Goal: Check status

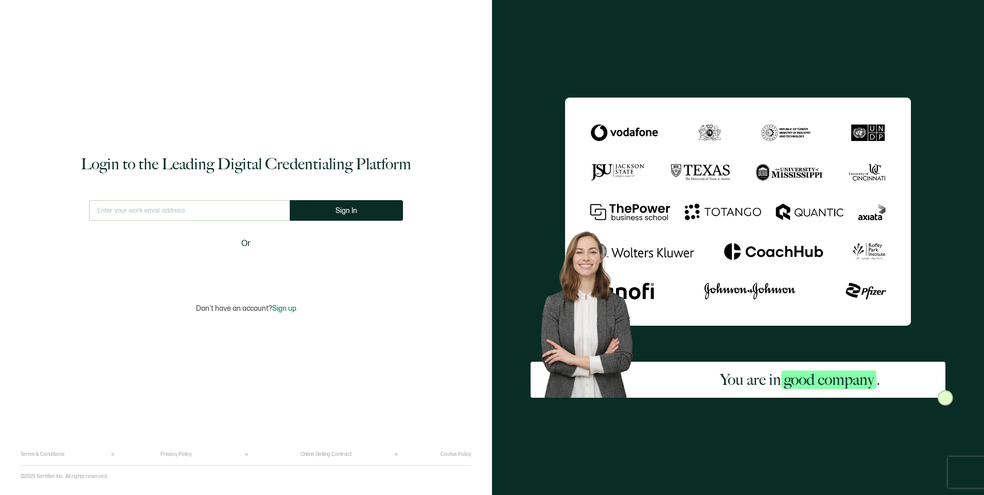
click at [169, 213] on input "text" at bounding box center [189, 210] width 201 height 21
type input "[EMAIL_ADDRESS][DOMAIN_NAME]"
click at [331, 214] on button "Sign In" at bounding box center [346, 210] width 113 height 21
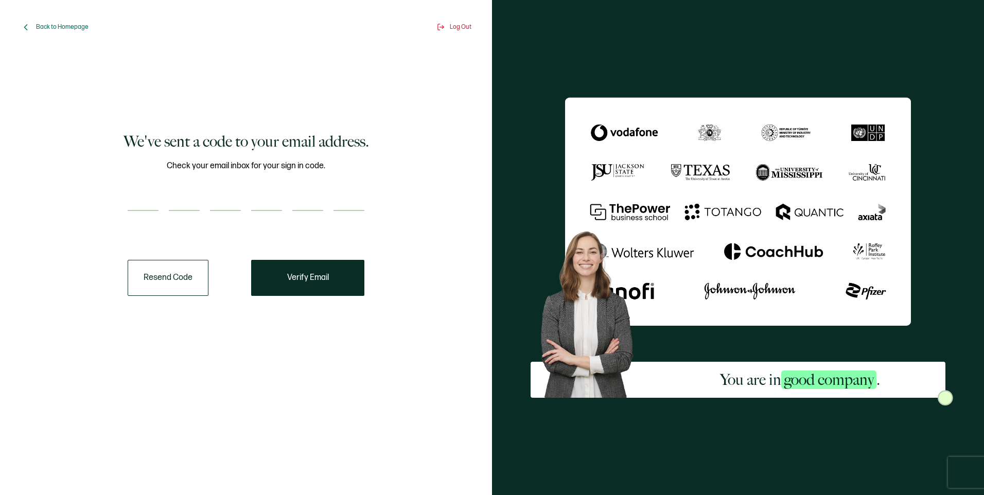
click at [131, 201] on input "number" at bounding box center [143, 200] width 31 height 21
click at [131, 207] on input "number" at bounding box center [143, 200] width 31 height 21
paste input "9"
type input "9"
type input "4"
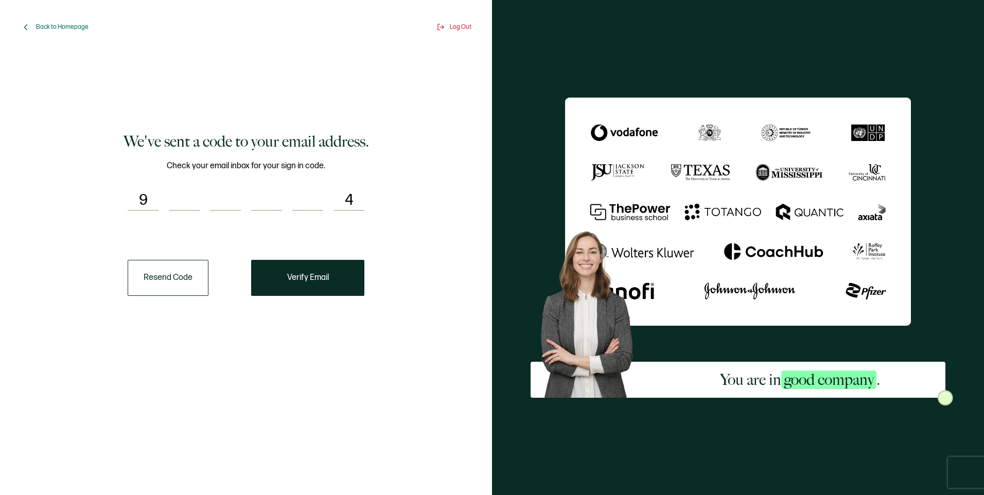
type input "4"
type input "9"
type input "4"
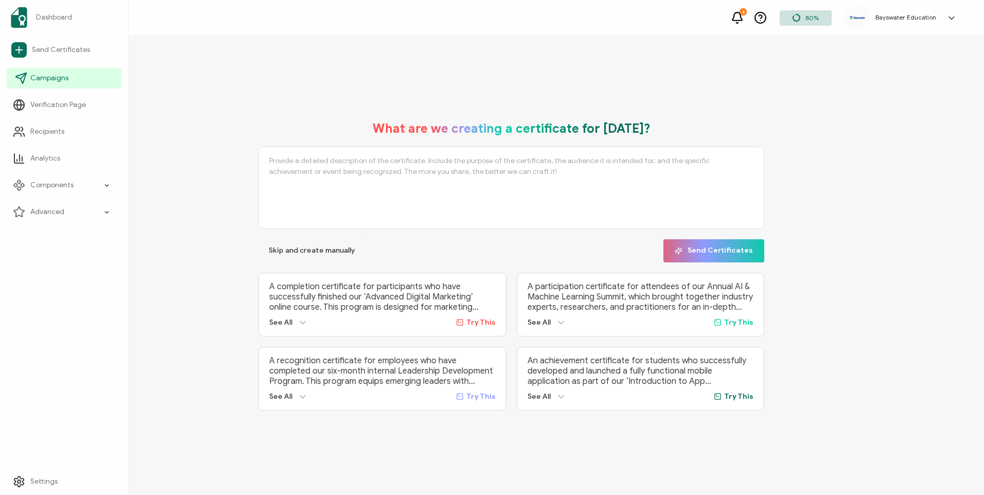
click at [50, 72] on link "Campaigns" at bounding box center [64, 78] width 115 height 21
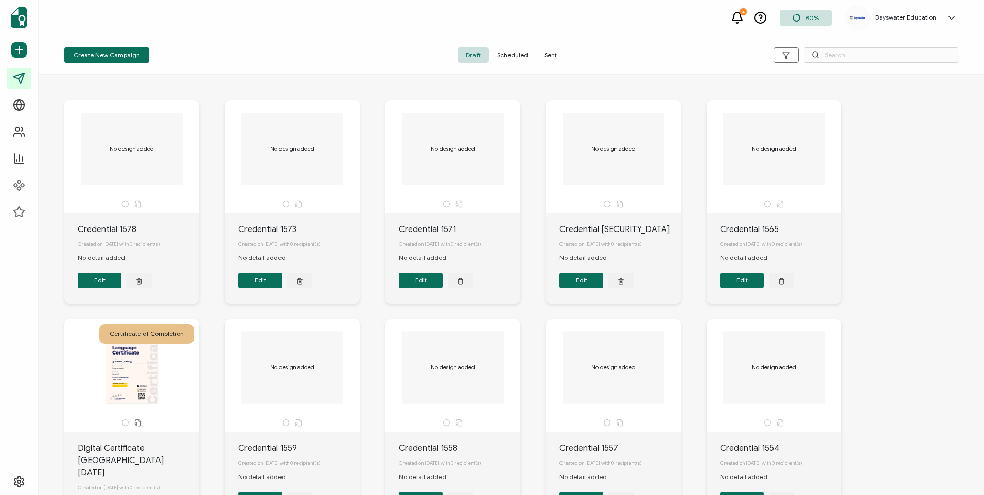
click at [541, 58] on span "Sent" at bounding box center [550, 54] width 29 height 15
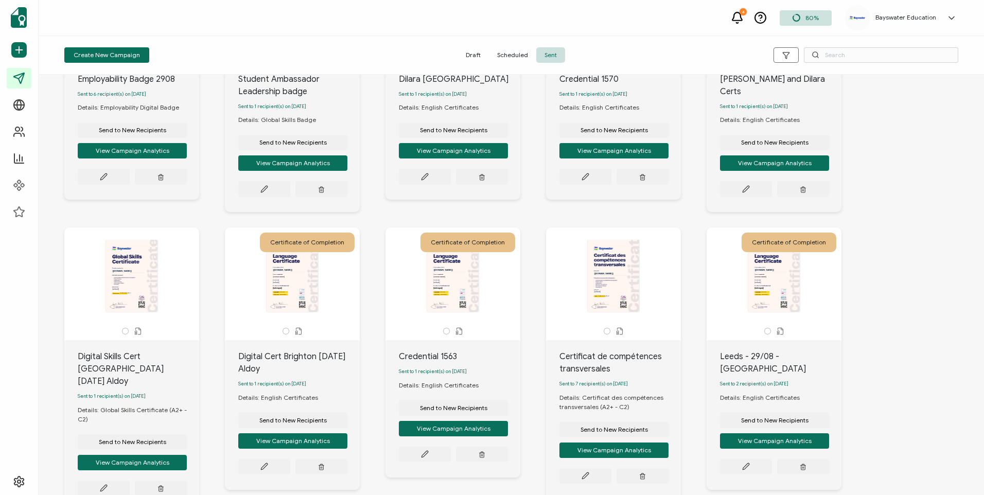
scroll to position [223, 0]
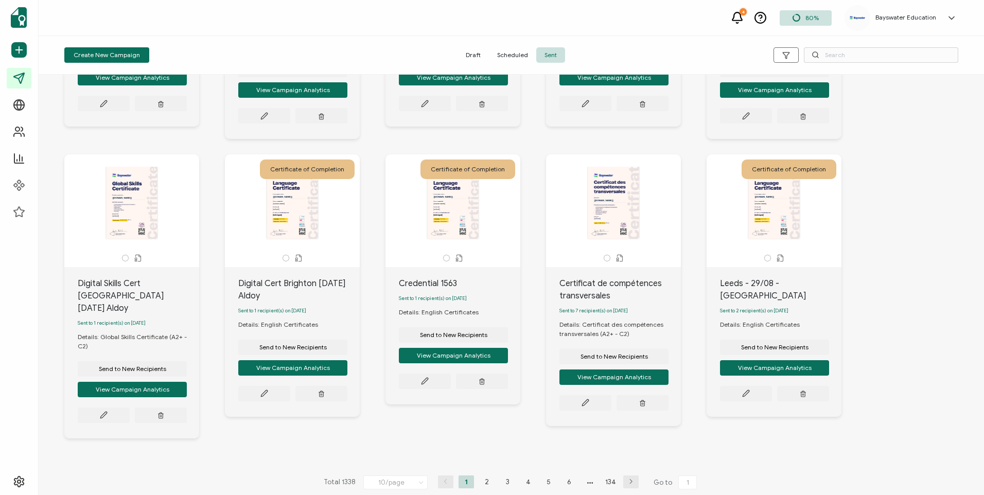
click at [487, 480] on div "Total 1338 10/page 5/page 10/page 20/page 30/page 50/page 1 2 3 4 5 6 134 Go to…" at bounding box center [511, 482] width 380 height 16
click at [487, 480] on li "2" at bounding box center [486, 482] width 15 height 13
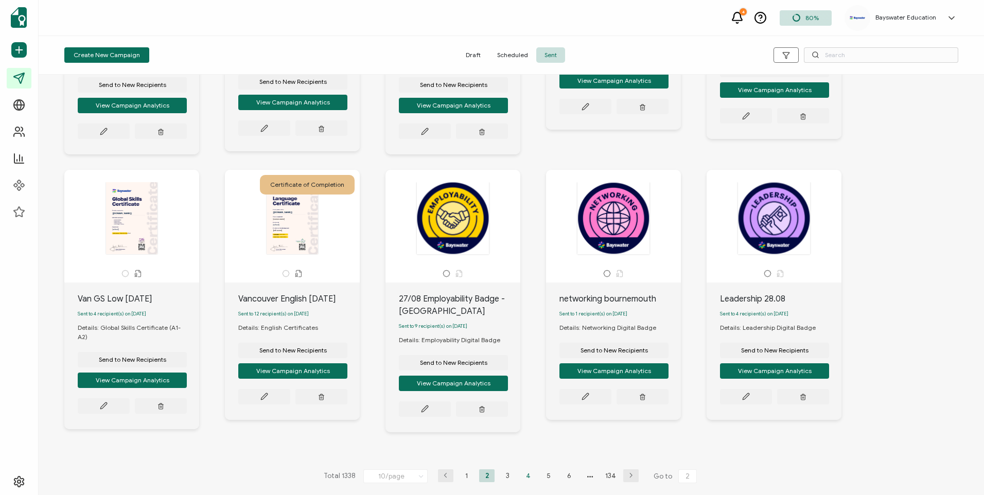
click at [521, 479] on li "4" at bounding box center [527, 475] width 15 height 13
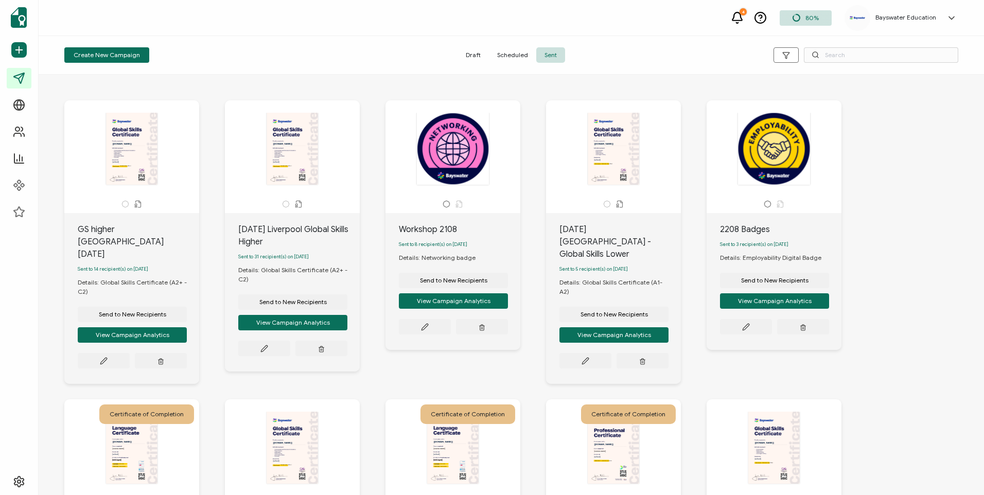
scroll to position [233, 0]
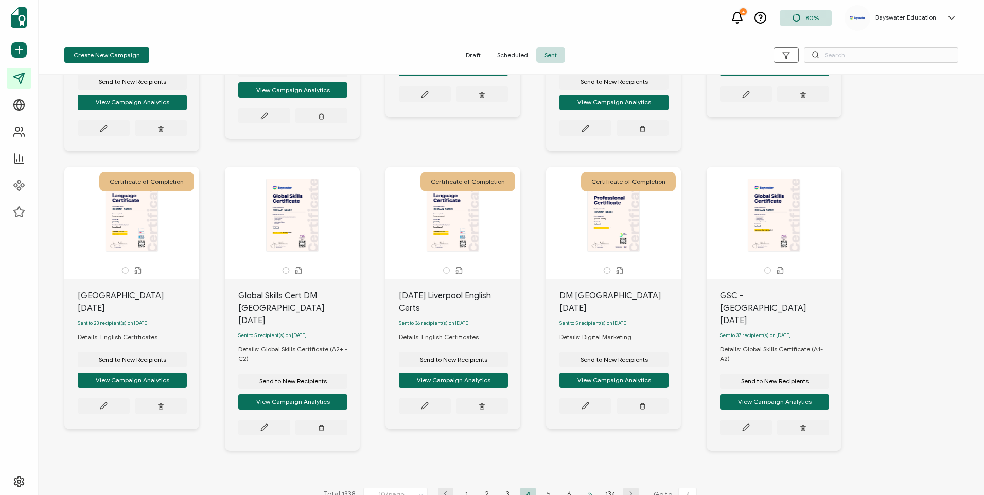
click at [584, 480] on li at bounding box center [589, 494] width 15 height 13
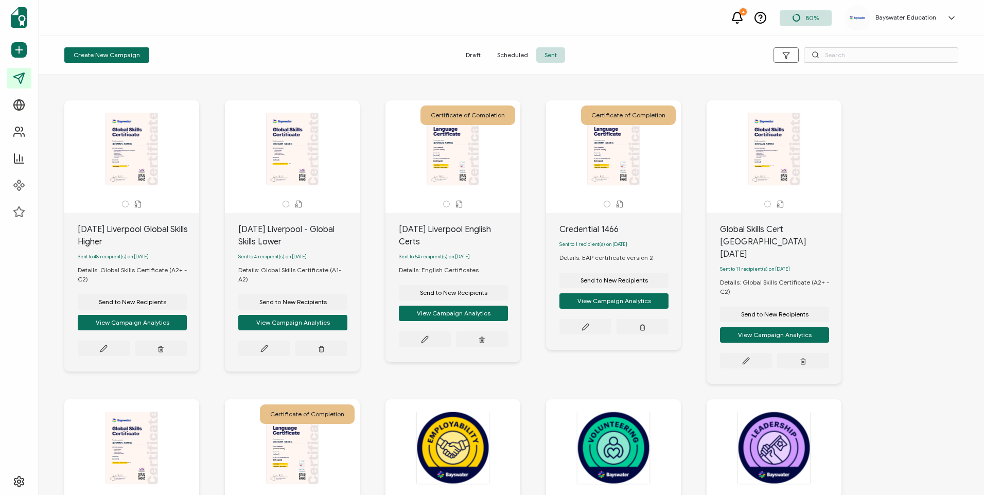
scroll to position [223, 0]
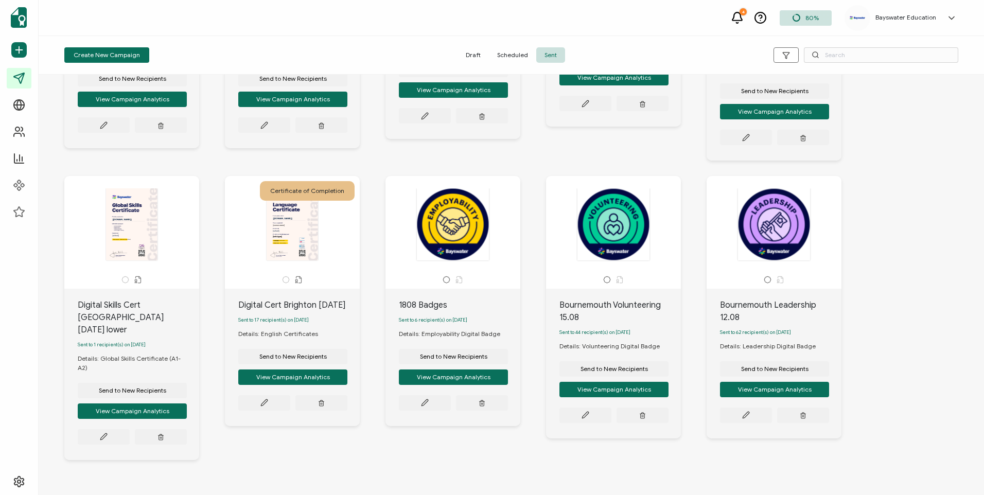
click at [575, 480] on li "11" at bounding box center [579, 503] width 15 height 13
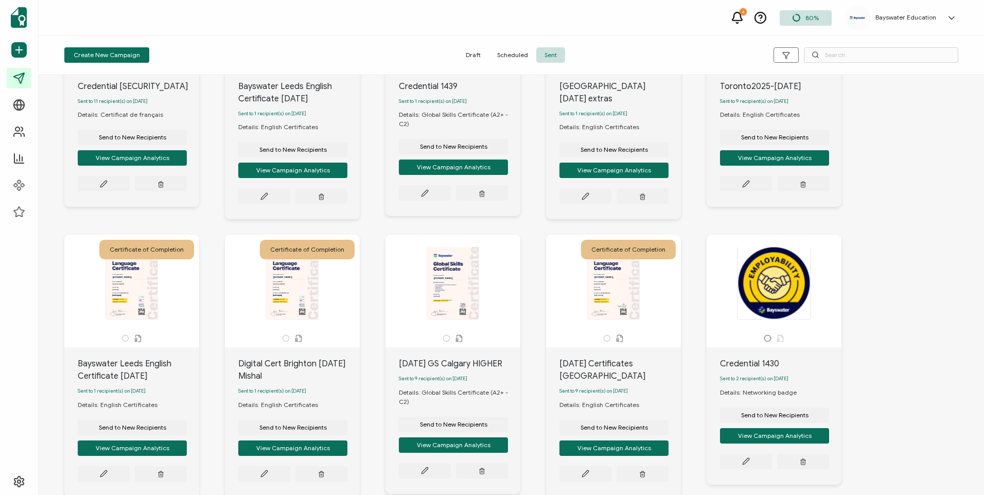
scroll to position [214, 0]
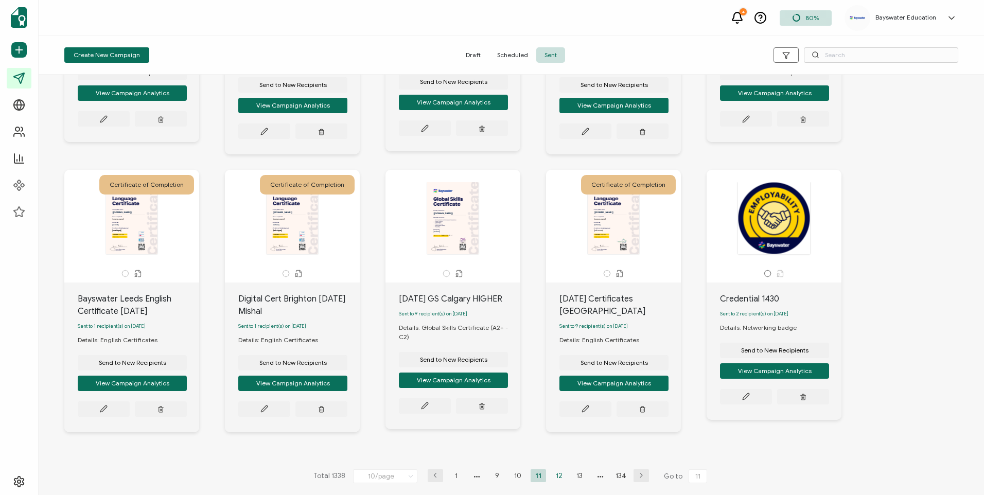
click at [562, 470] on li "12" at bounding box center [558, 475] width 15 height 13
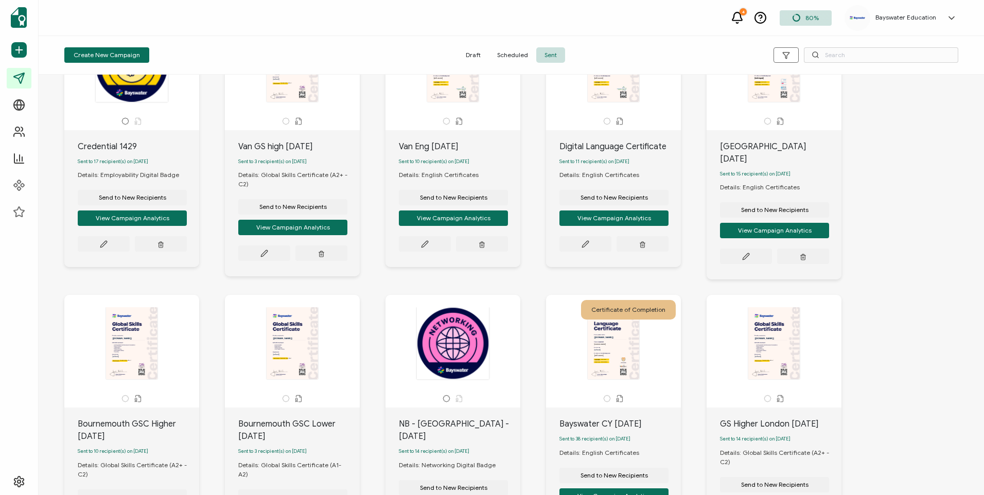
scroll to position [220, 0]
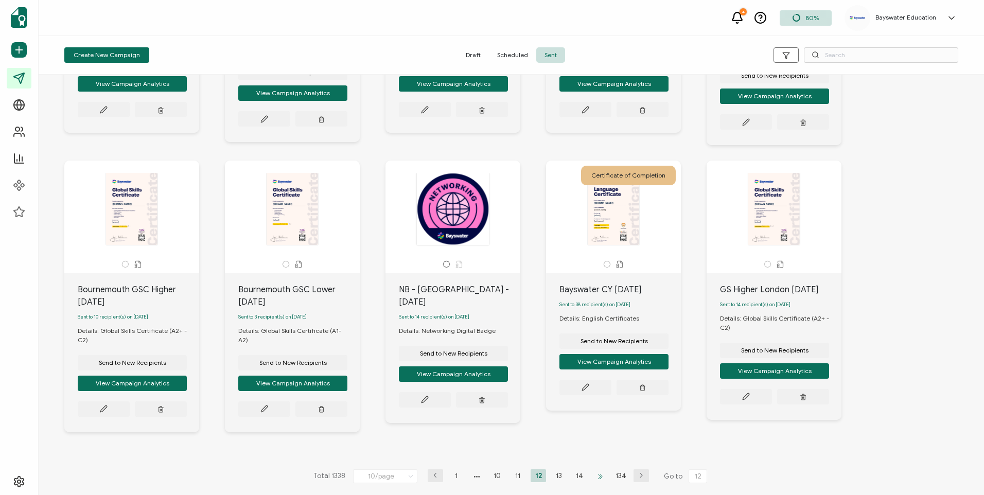
click at [595, 470] on li at bounding box center [599, 475] width 15 height 13
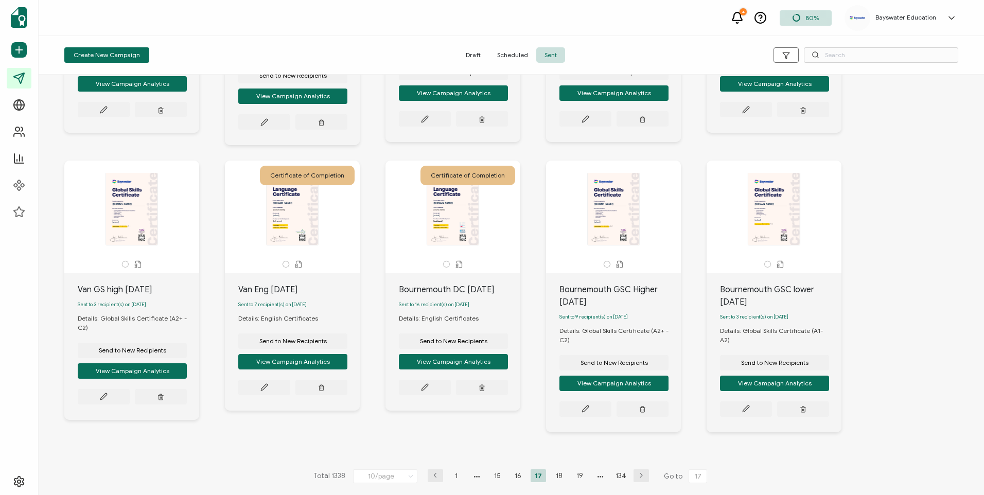
click at [575, 478] on li "19" at bounding box center [579, 475] width 15 height 13
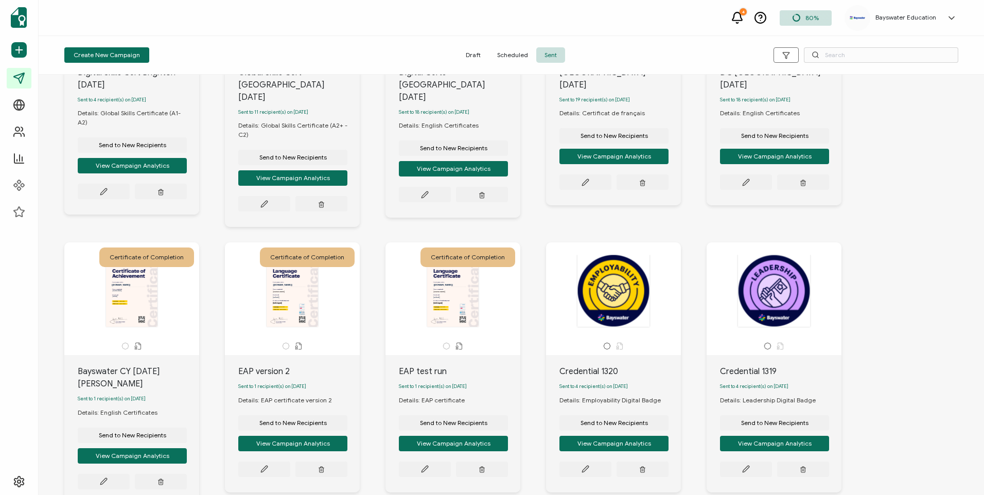
scroll to position [223, 0]
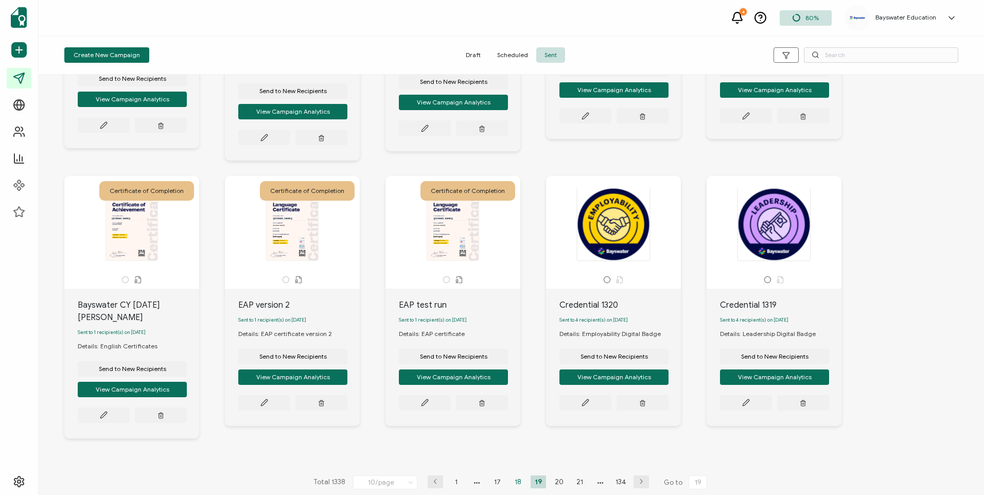
click at [516, 478] on li "18" at bounding box center [517, 482] width 15 height 13
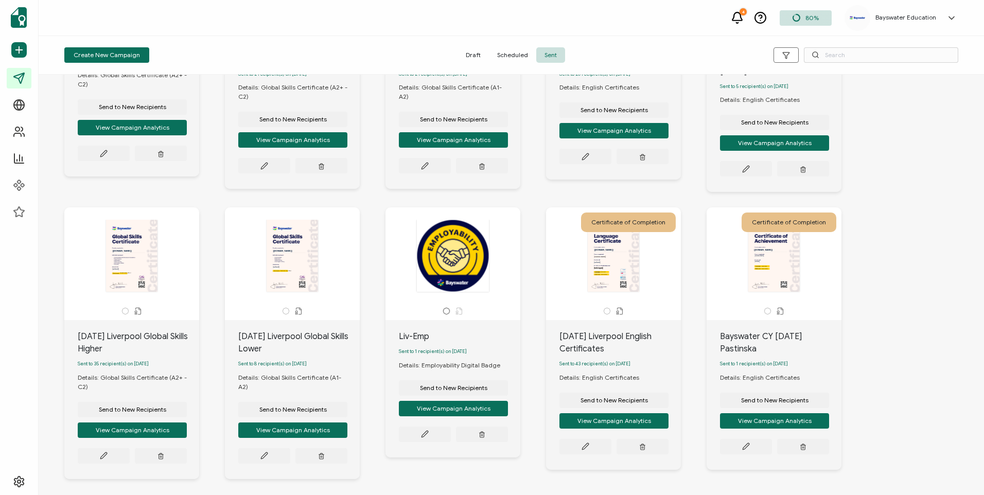
scroll to position [236, 0]
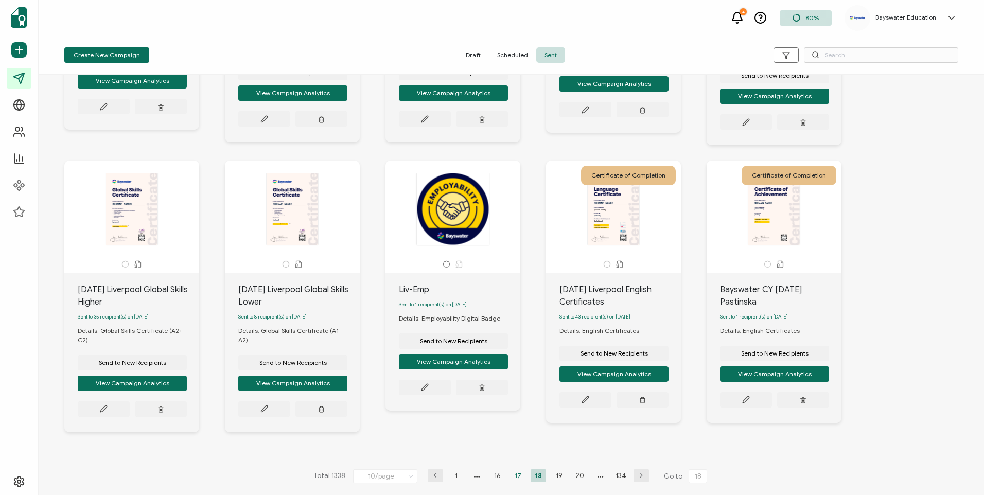
click at [513, 478] on li "17" at bounding box center [517, 475] width 15 height 13
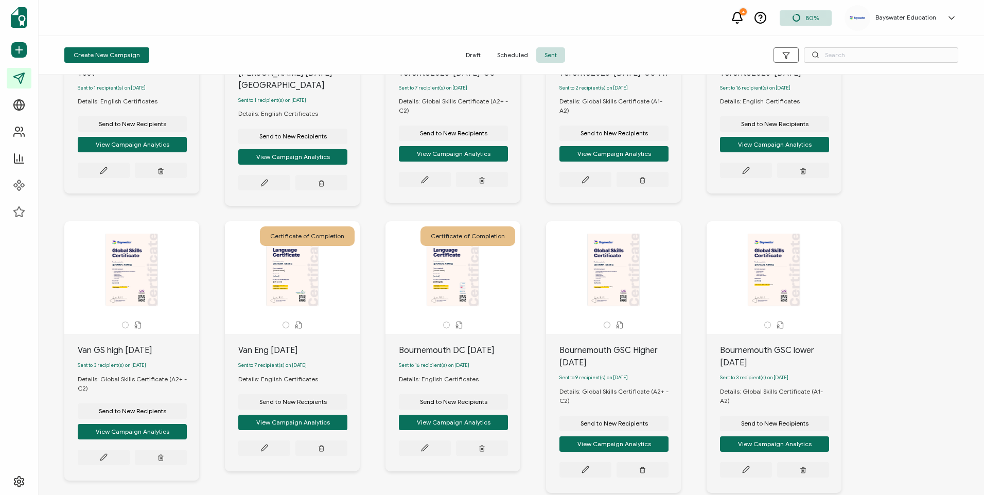
scroll to position [220, 0]
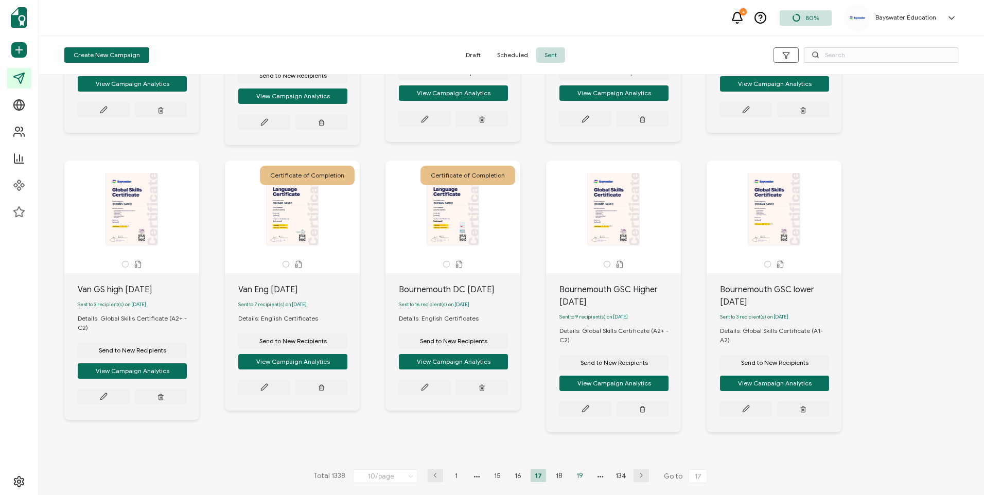
click at [576, 480] on li "19" at bounding box center [579, 475] width 15 height 13
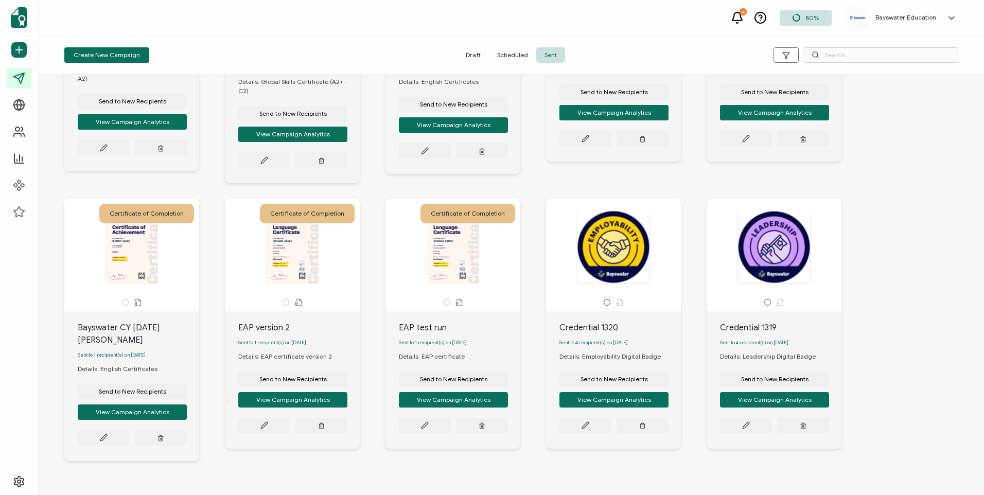
scroll to position [223, 0]
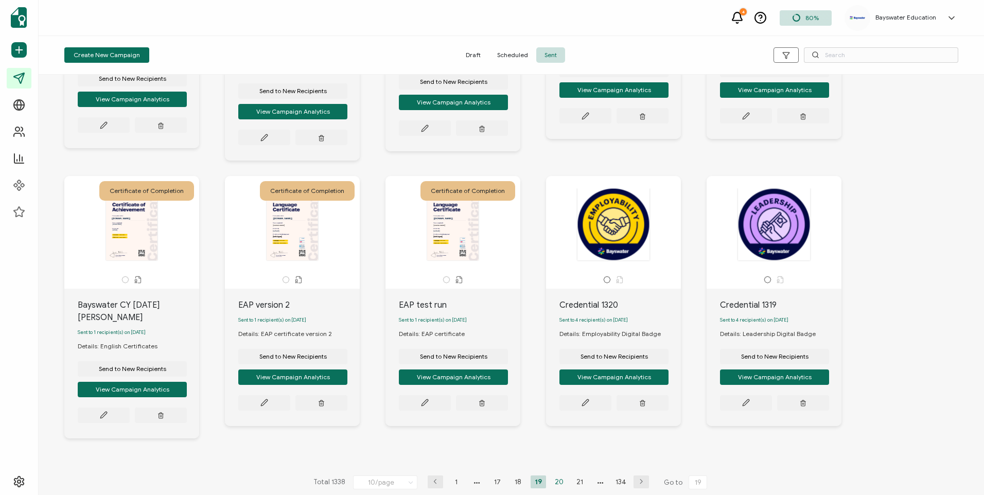
click at [560, 476] on li "20" at bounding box center [558, 482] width 15 height 13
